Goal: Task Accomplishment & Management: Complete application form

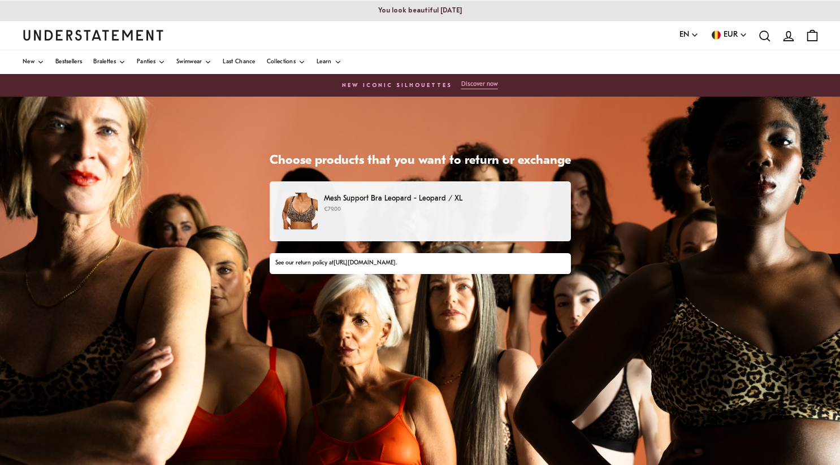
click at [394, 225] on div "Mesh Support Bra Leopard - Leopard / XL €79.00" at bounding box center [419, 211] width 277 height 37
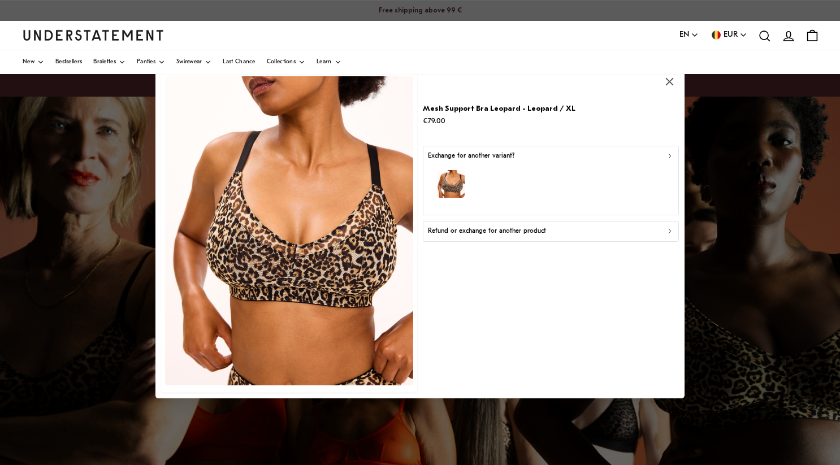
click at [655, 227] on div "Refund or exchange for another product" at bounding box center [551, 231] width 246 height 11
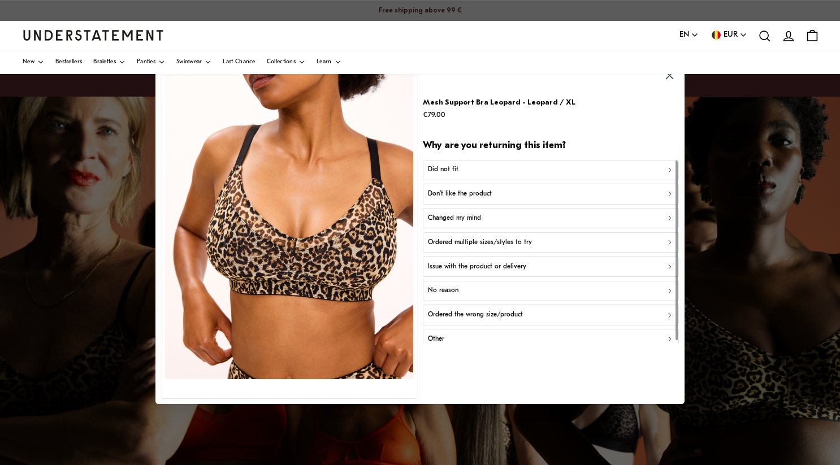
click at [634, 193] on div "Don't like the product" at bounding box center [551, 194] width 246 height 11
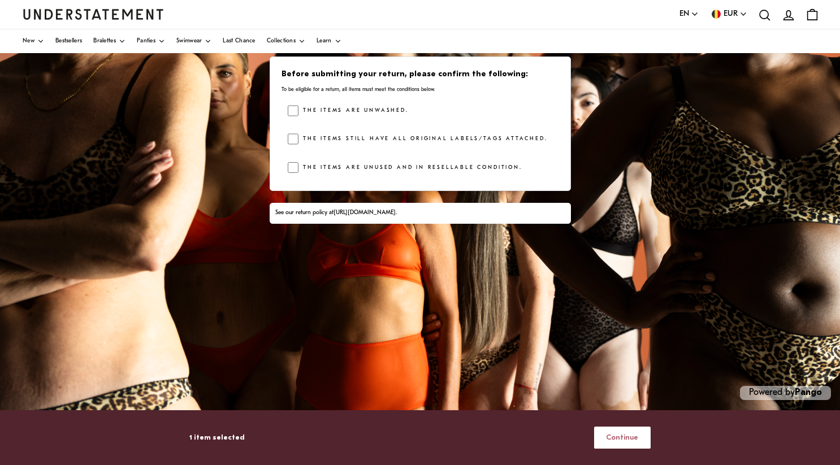
scroll to position [197, 0]
click at [625, 438] on span "Continue" at bounding box center [622, 437] width 32 height 21
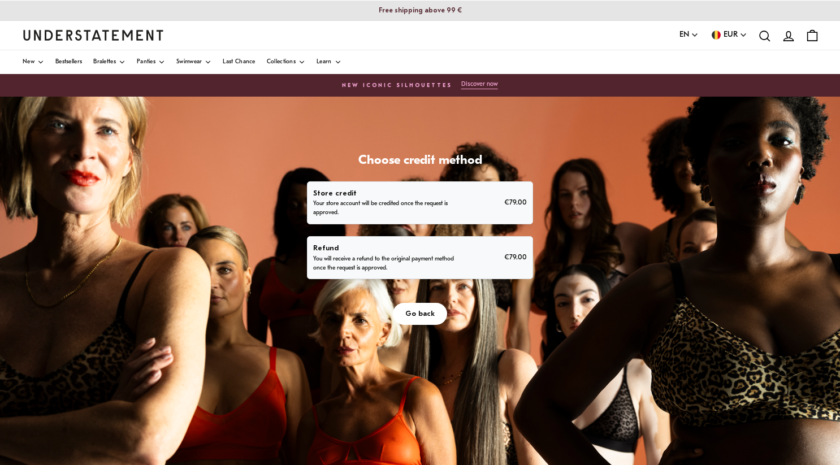
click at [456, 273] on p "You will receive a refund to the original payment method once the request is ap…" at bounding box center [384, 264] width 143 height 18
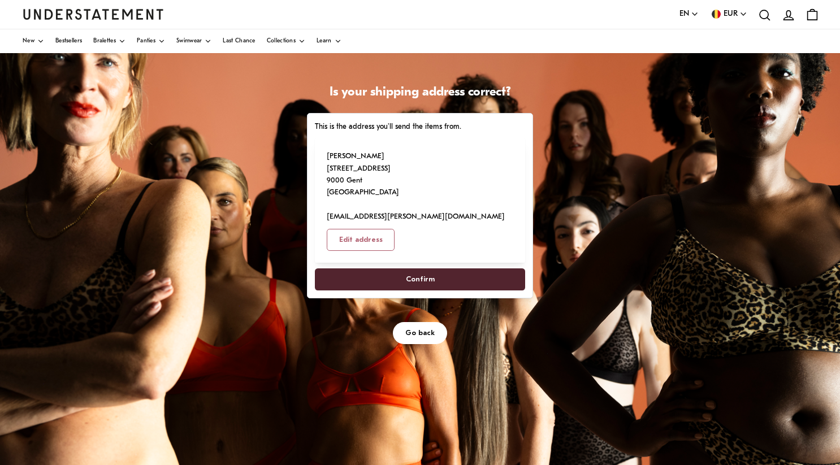
scroll to position [72, 0]
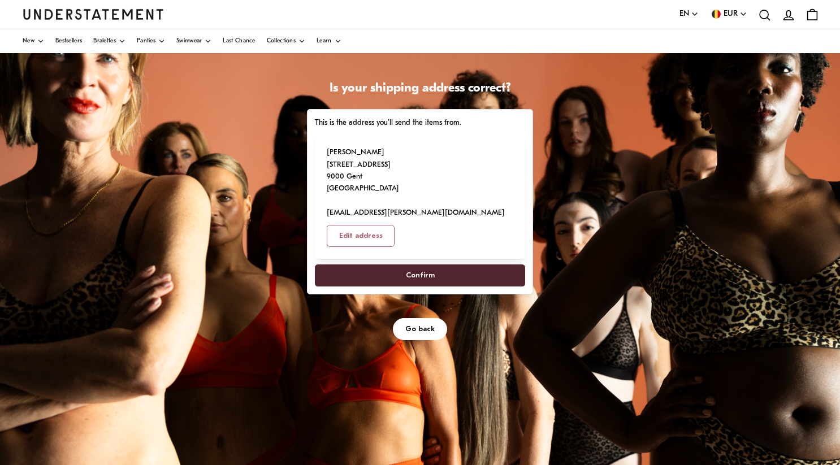
click at [434, 286] on span "Confirm" at bounding box center [420, 275] width 29 height 21
select select "**"
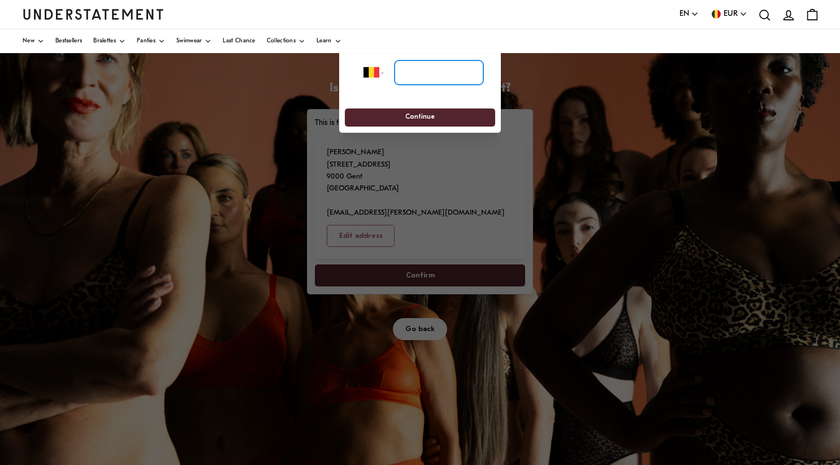
click at [419, 75] on input "tel" at bounding box center [438, 72] width 89 height 25
type input "**********"
click at [423, 110] on span "Continue" at bounding box center [419, 118] width 29 height 18
click at [423, 117] on span "Continue" at bounding box center [419, 118] width 29 height 18
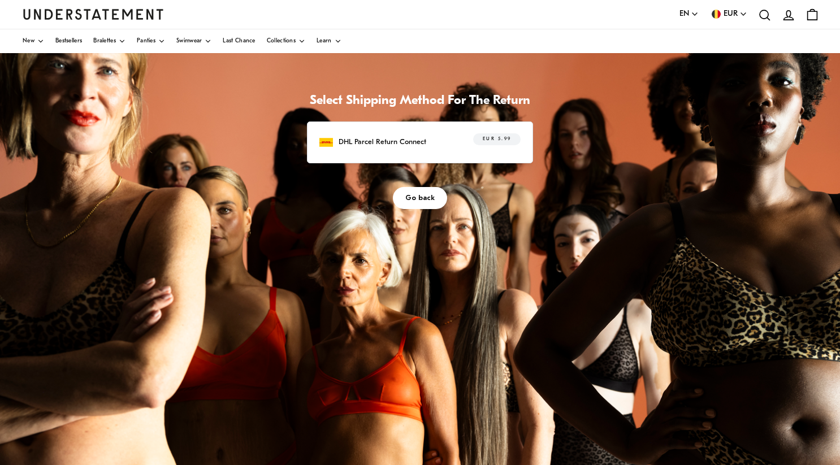
scroll to position [62, 0]
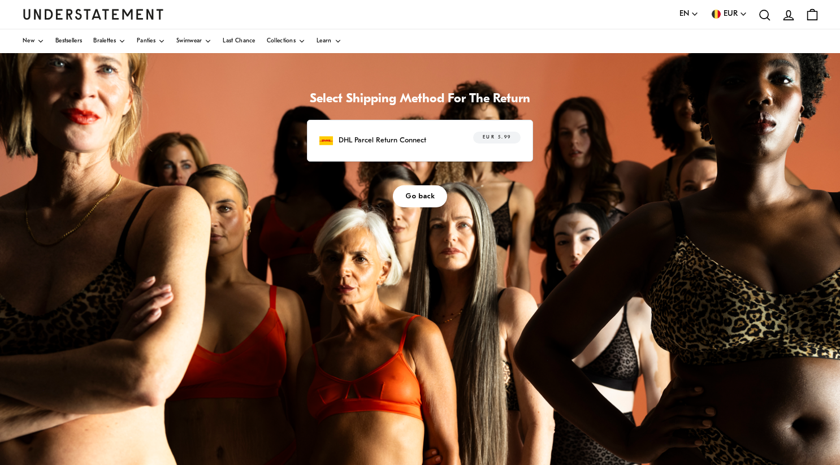
click at [520, 149] on div "DHL Parcel Return Connect EUR 5.99" at bounding box center [419, 141] width 201 height 18
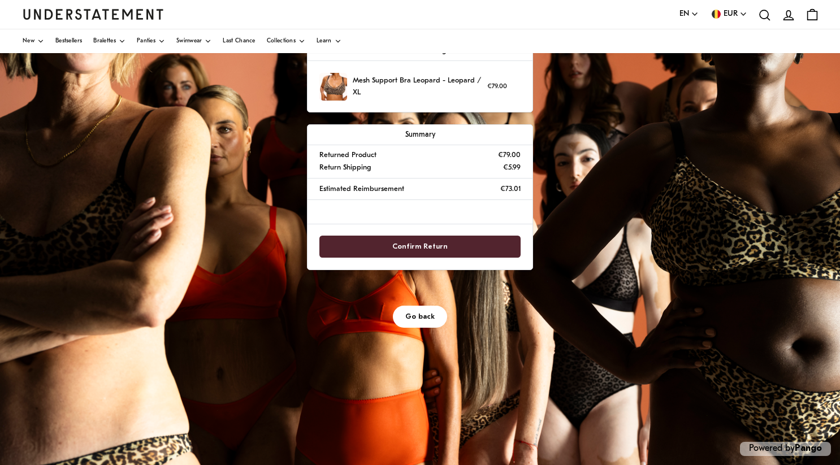
scroll to position [142, 0]
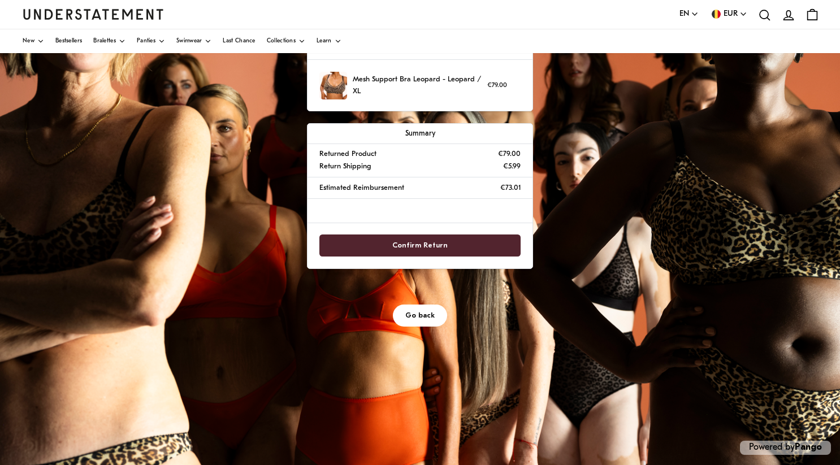
click at [505, 256] on span "Confirm Return" at bounding box center [420, 245] width 177 height 21
